Goal: Book appointment/travel/reservation

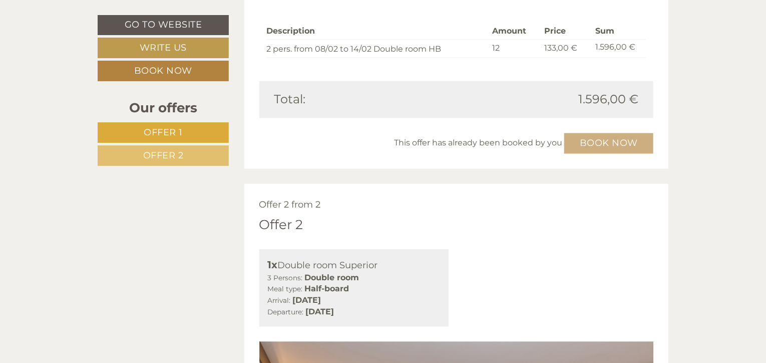
scroll to position [939, 0]
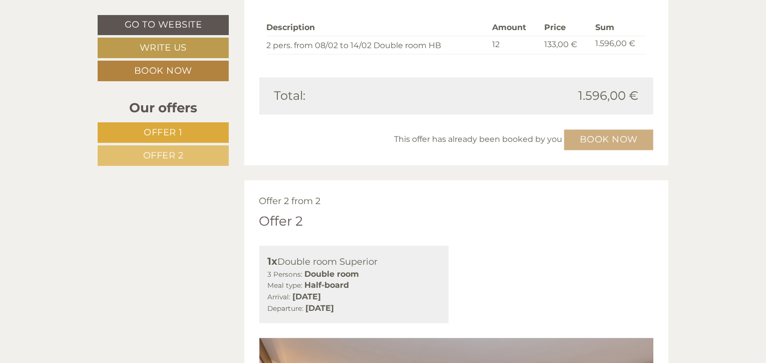
click at [600, 137] on div "This offer has already been booked by you Book now" at bounding box center [456, 140] width 395 height 21
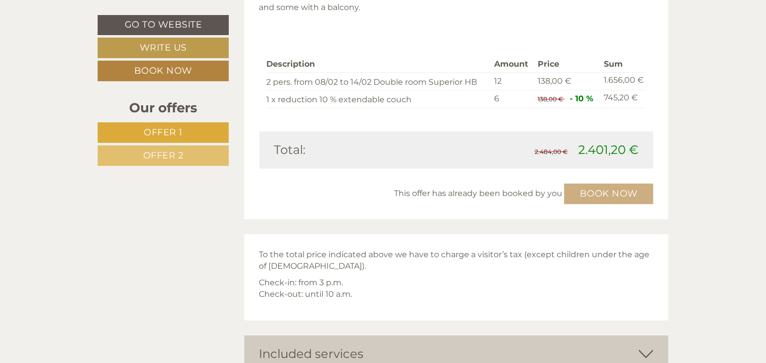
scroll to position [1533, 0]
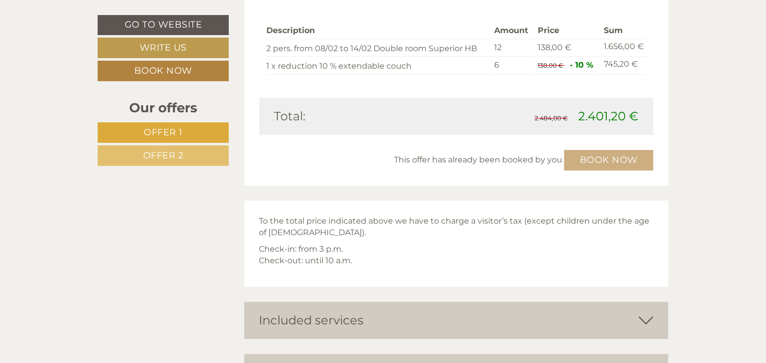
click at [607, 158] on div "This offer has already been booked by you Book now" at bounding box center [456, 160] width 395 height 21
click at [707, 149] on div "Dear [PERSON_NAME], Thank you for your request. With pleasure, we fulfill your …" at bounding box center [383, 170] width 766 height 2658
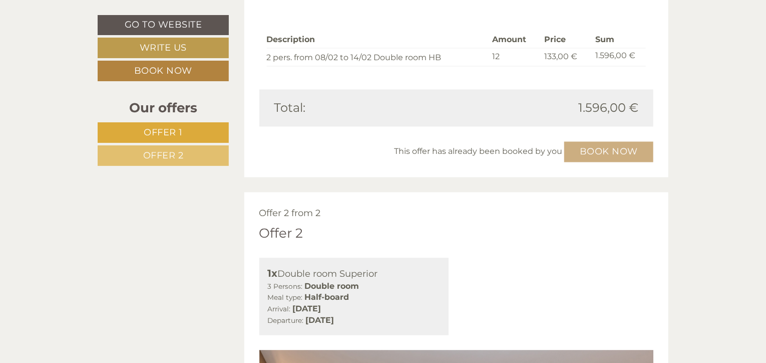
scroll to position [934, 0]
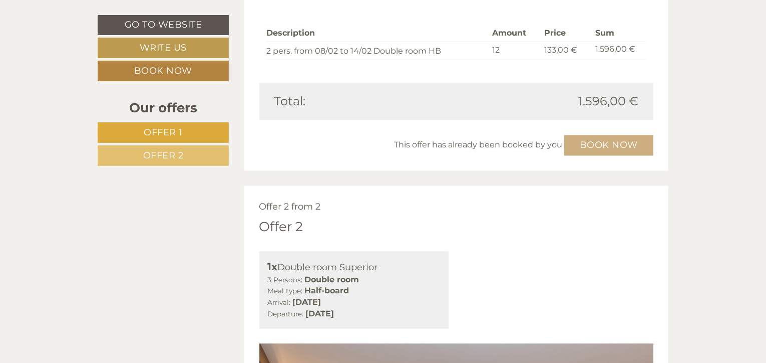
click at [463, 262] on div "1x Double room Superior 3 Persons: Double room Meal type: Half-board Arrival: […" at bounding box center [457, 289] width 410 height 77
click at [602, 142] on div "This offer has already been booked by you Book now" at bounding box center [456, 145] width 395 height 21
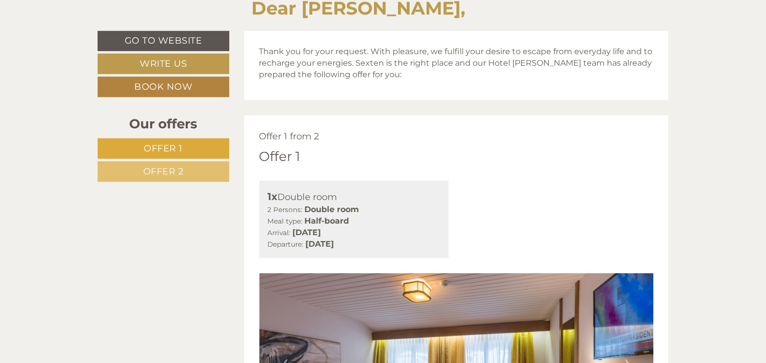
scroll to position [415, 0]
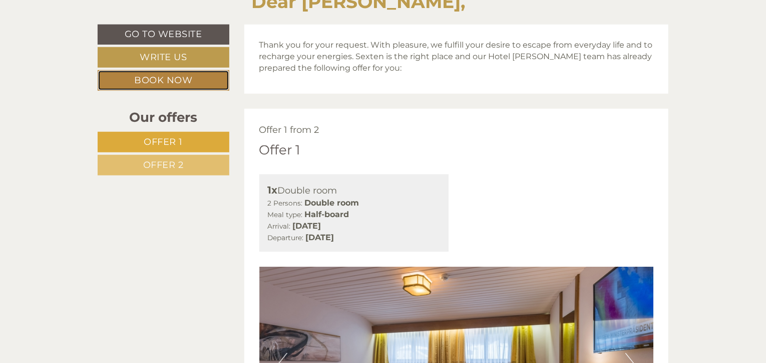
click at [186, 78] on link "Book now" at bounding box center [164, 80] width 132 height 21
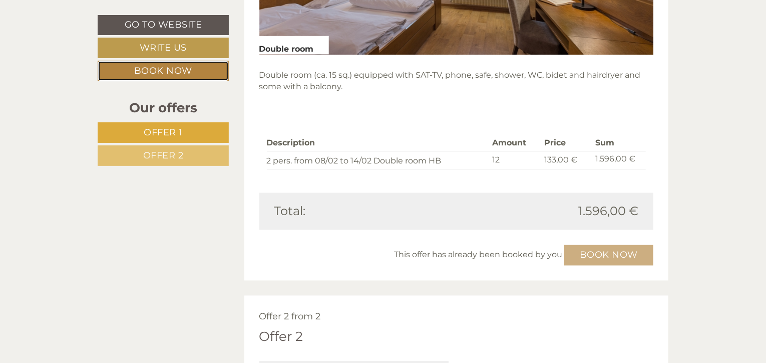
scroll to position [826, 0]
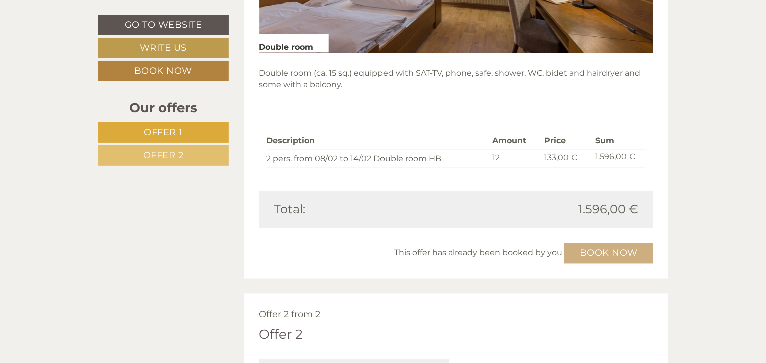
click at [603, 251] on div "This offer has already been booked by you Book now" at bounding box center [456, 253] width 395 height 21
click at [166, 130] on span "Offer 1" at bounding box center [163, 132] width 39 height 11
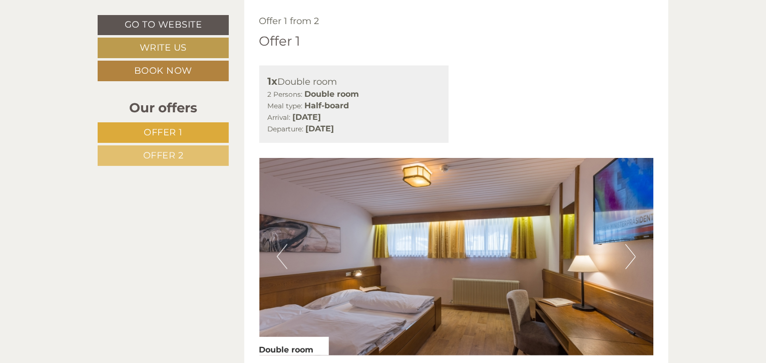
scroll to position [767, 0]
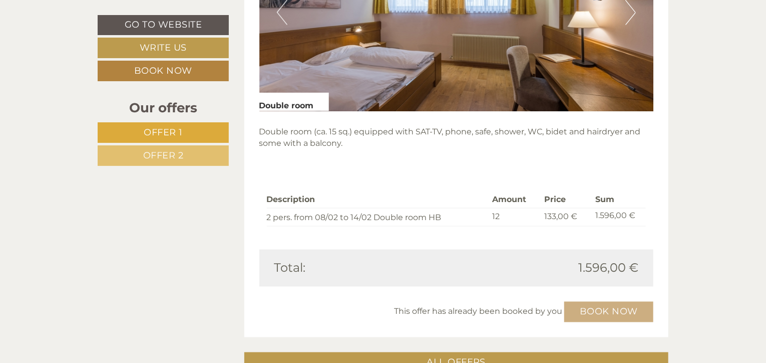
click at [616, 306] on div "This offer has already been booked by you Book now" at bounding box center [456, 312] width 395 height 21
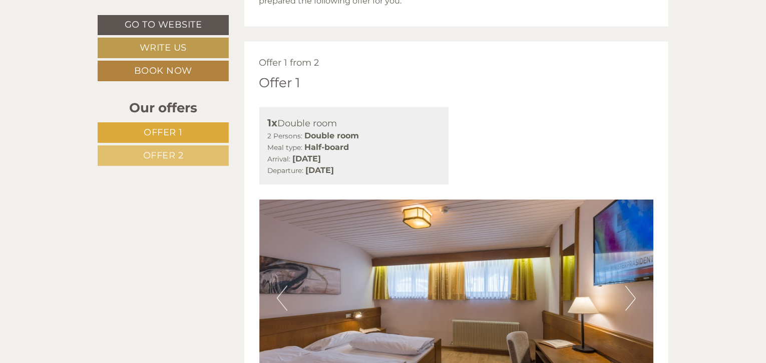
scroll to position [476, 0]
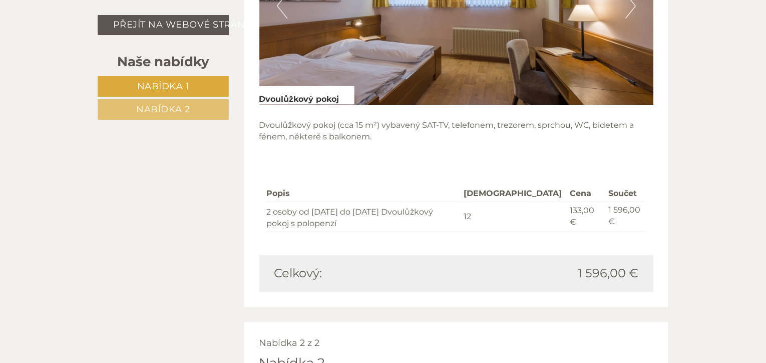
scroll to position [699, 0]
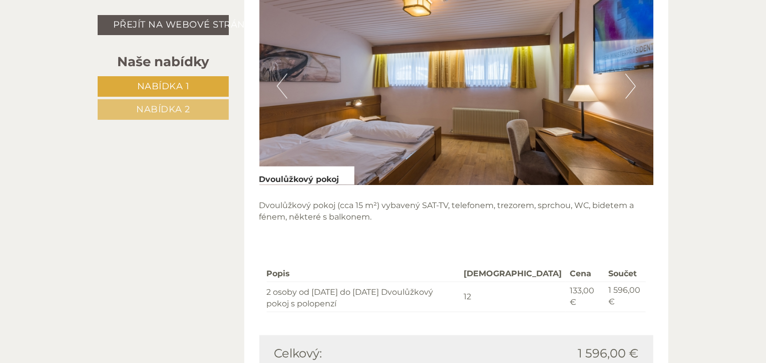
click at [628, 88] on button "Další" at bounding box center [631, 86] width 11 height 25
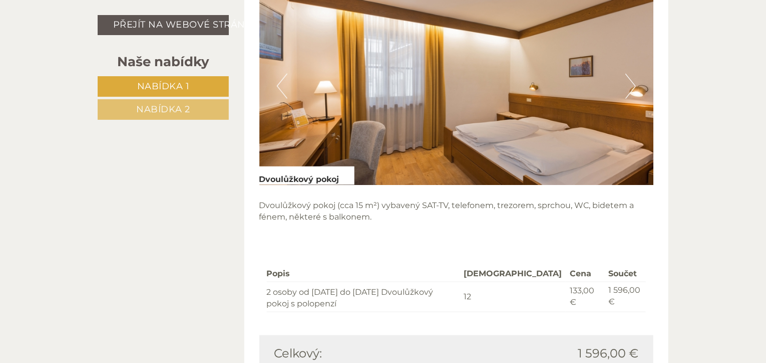
click at [628, 88] on button "Další" at bounding box center [631, 86] width 11 height 25
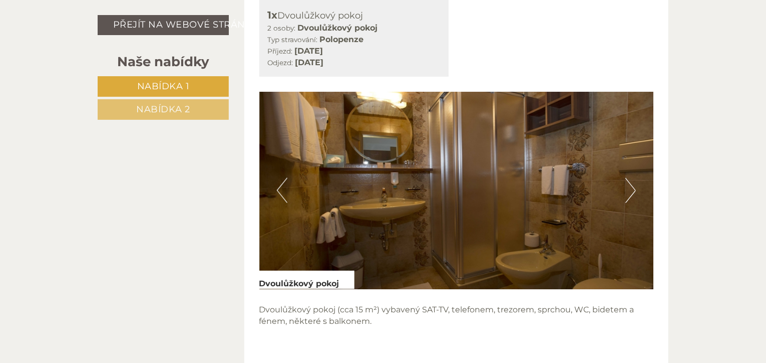
scroll to position [597, 0]
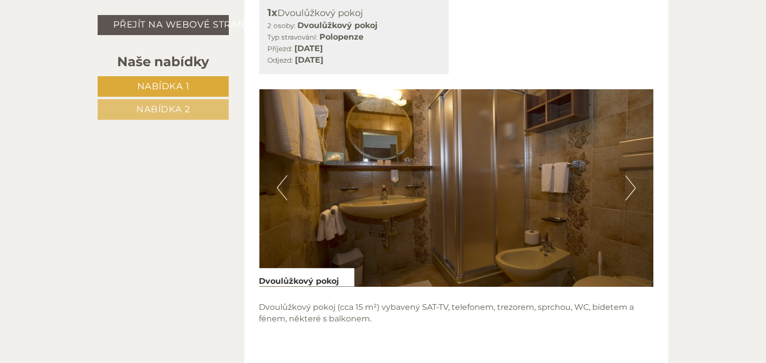
click at [627, 187] on button "Další" at bounding box center [631, 187] width 11 height 25
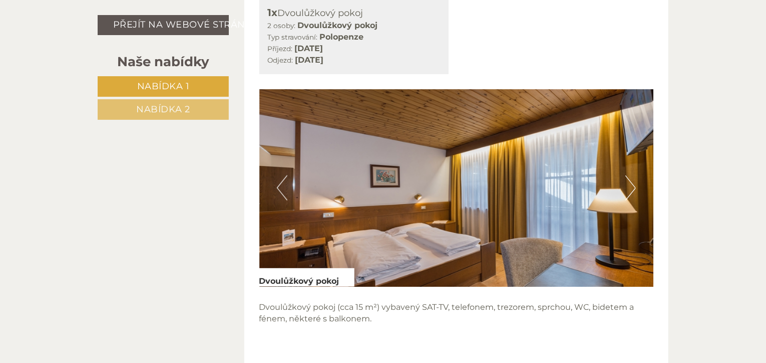
click at [627, 187] on button "Další" at bounding box center [631, 187] width 11 height 25
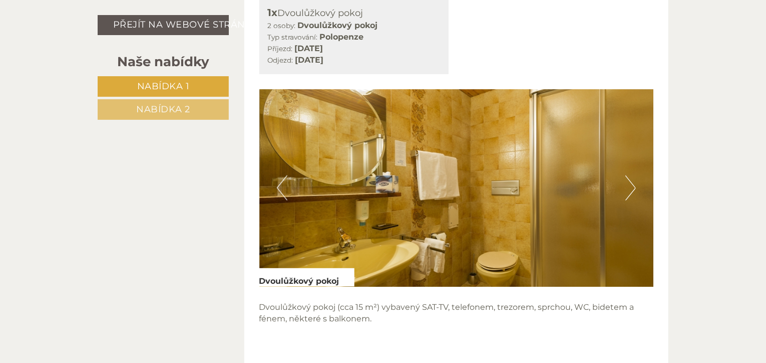
click at [627, 187] on button "Další" at bounding box center [631, 187] width 11 height 25
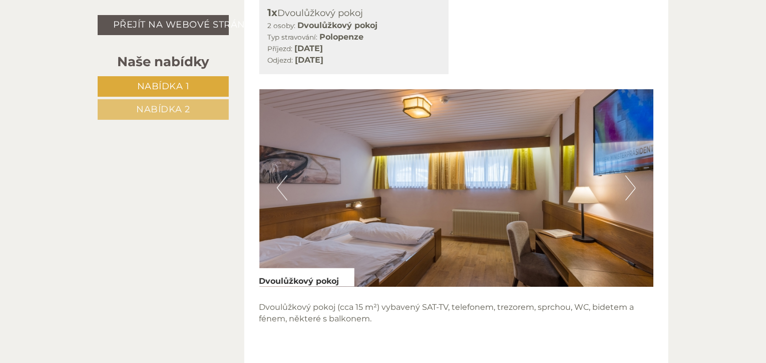
click at [279, 186] on button "Předchozí" at bounding box center [282, 187] width 11 height 25
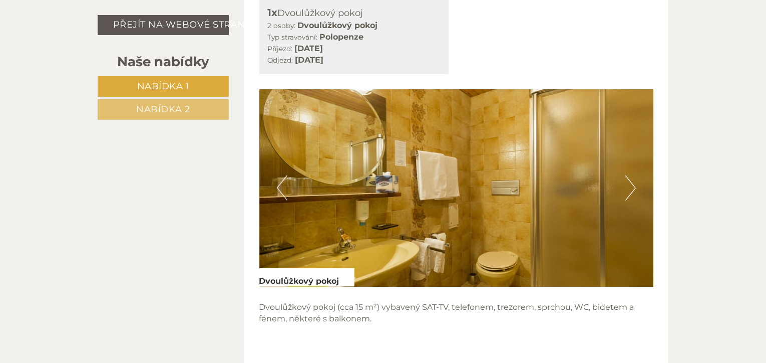
click at [630, 185] on button "Další" at bounding box center [631, 187] width 11 height 25
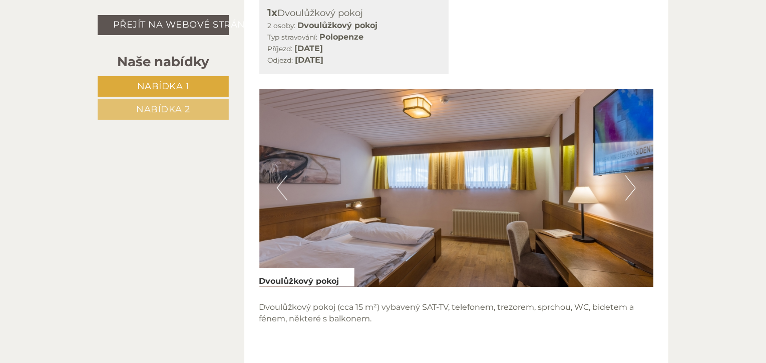
click at [630, 185] on button "Další" at bounding box center [631, 187] width 11 height 25
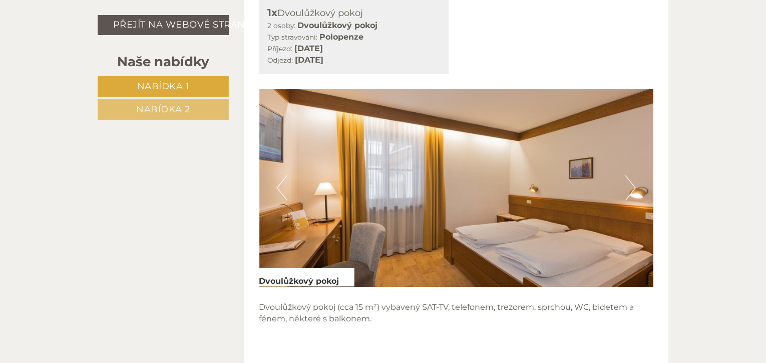
click at [630, 185] on button "Další" at bounding box center [631, 187] width 11 height 25
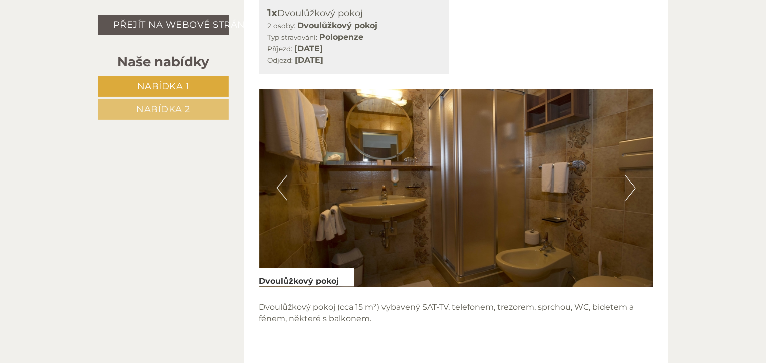
click at [630, 185] on button "Další" at bounding box center [631, 187] width 11 height 25
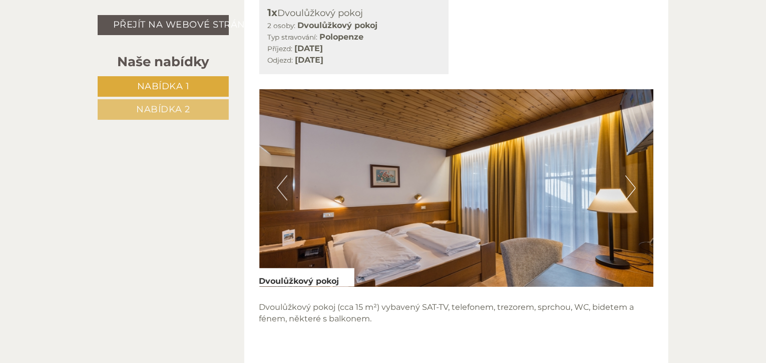
click at [630, 185] on button "Další" at bounding box center [631, 187] width 11 height 25
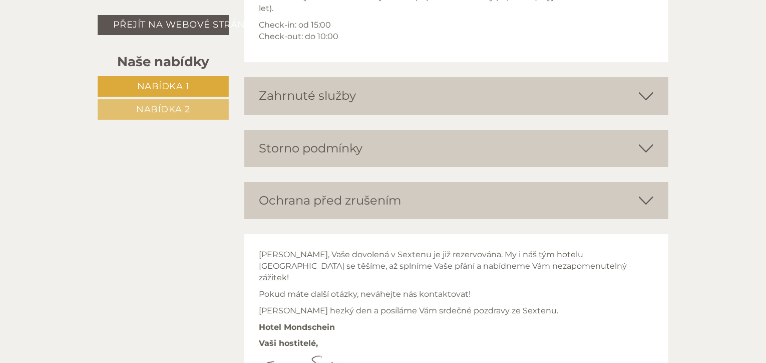
scroll to position [1727, 0]
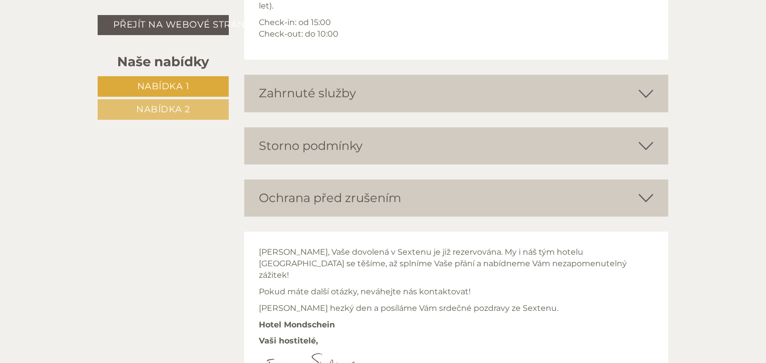
click at [645, 85] on icon at bounding box center [646, 93] width 15 height 17
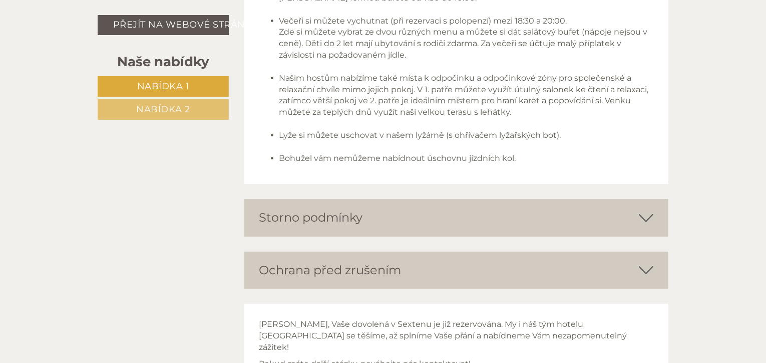
scroll to position [1940, 0]
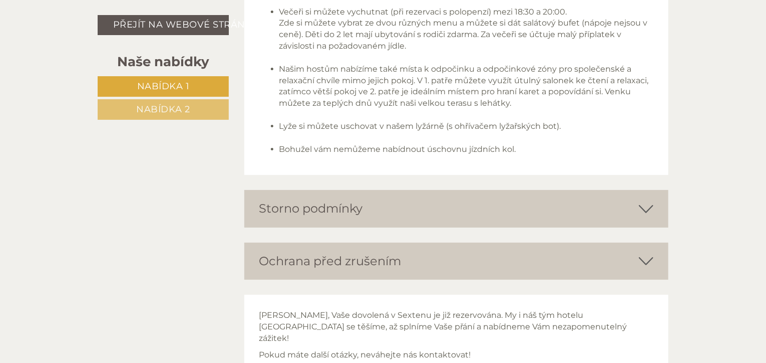
click at [646, 200] on icon at bounding box center [646, 208] width 15 height 17
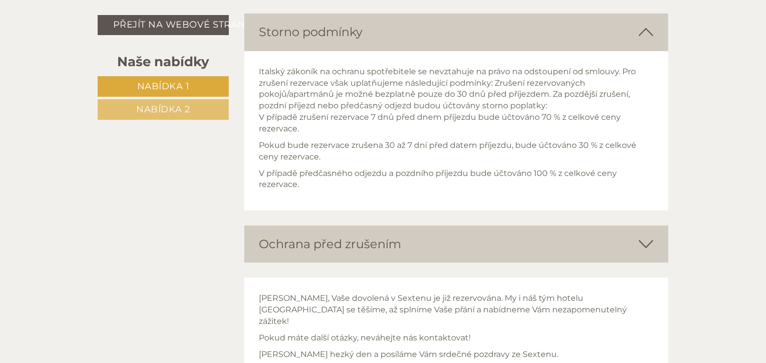
scroll to position [2132, 0]
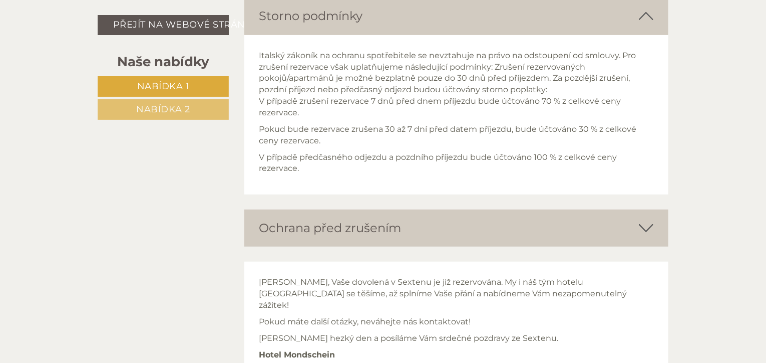
click at [643, 219] on icon at bounding box center [646, 227] width 15 height 17
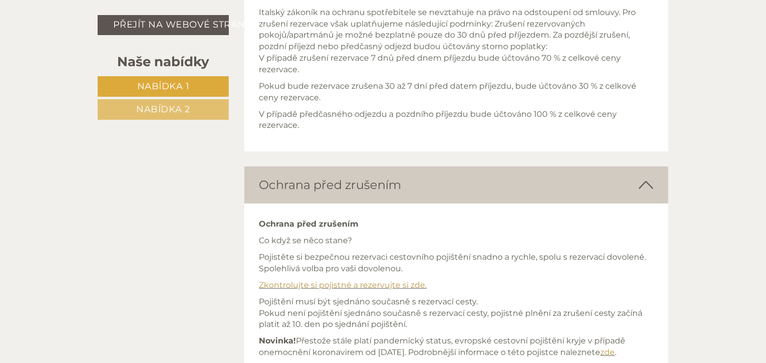
scroll to position [2240, 0]
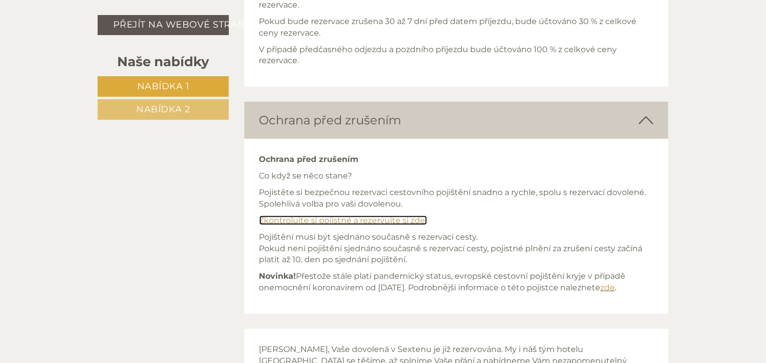
click at [381, 215] on font "Zkontrolujte si pojistné a rezervujte si zde." at bounding box center [343, 220] width 168 height 10
